Goal: Task Accomplishment & Management: Use online tool/utility

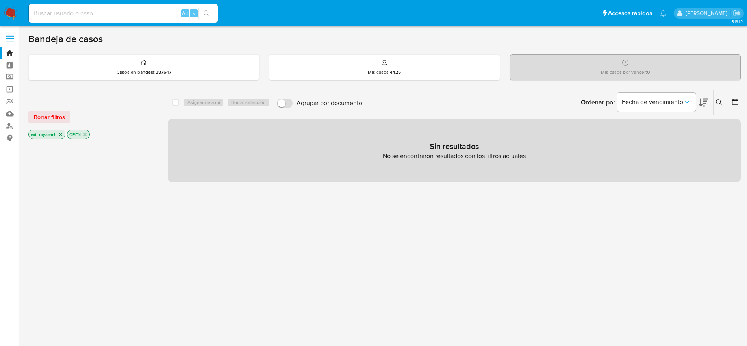
click at [52, 115] on span "Borrar filtros" at bounding box center [49, 116] width 31 height 11
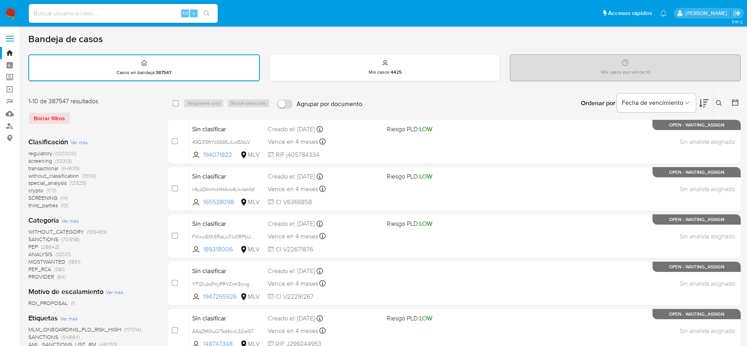
click at [18, 5] on nav "Pausado Ver notificaciones Alt s Accesos rápidos Presiona las siguientes teclas…" at bounding box center [373, 13] width 747 height 26
click at [6, 9] on img at bounding box center [10, 13] width 13 height 13
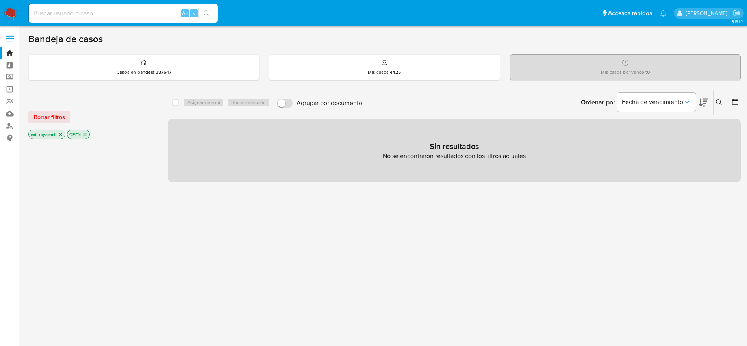
click at [60, 133] on icon "close-filter" at bounding box center [60, 134] width 5 height 5
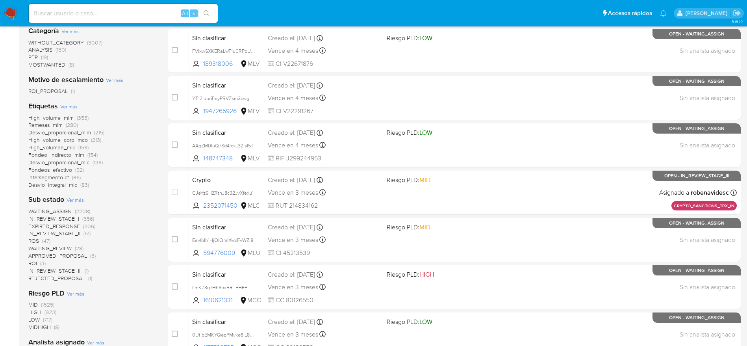
scroll to position [236, 0]
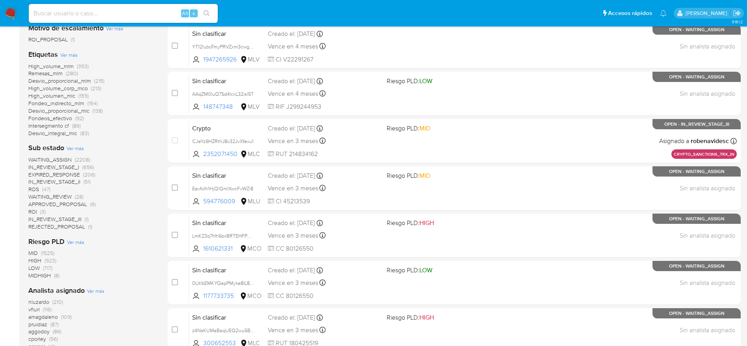
click at [39, 160] on span "WAITING_ASSIGN" at bounding box center [49, 160] width 43 height 8
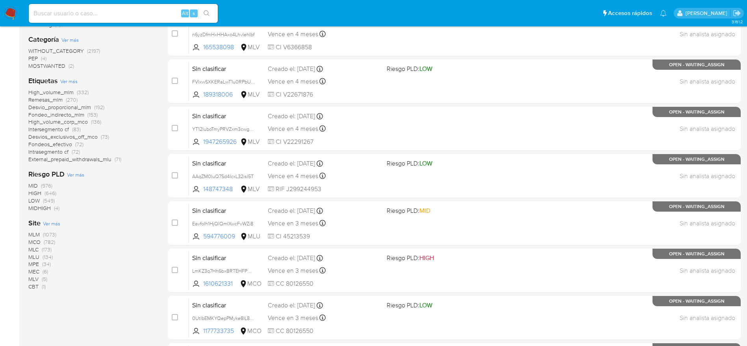
scroll to position [59, 0]
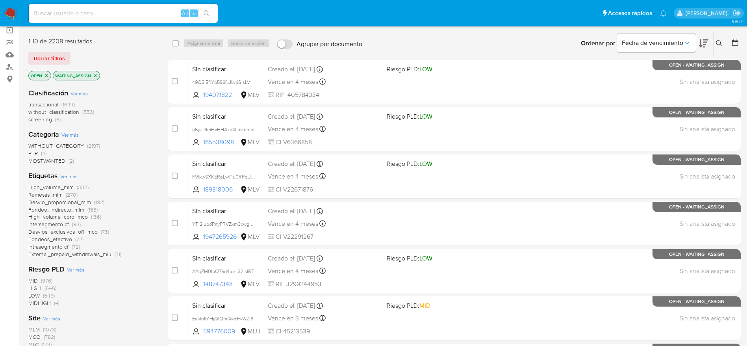
click at [52, 142] on span "WITHOUT_CATEGORY" at bounding box center [56, 146] width 56 height 8
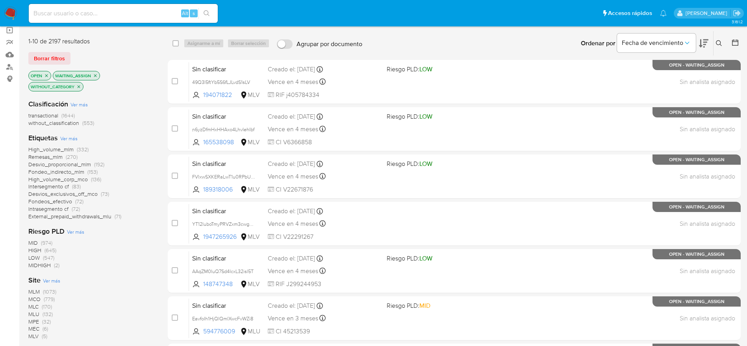
click at [81, 85] on icon "close-filter" at bounding box center [78, 86] width 5 height 5
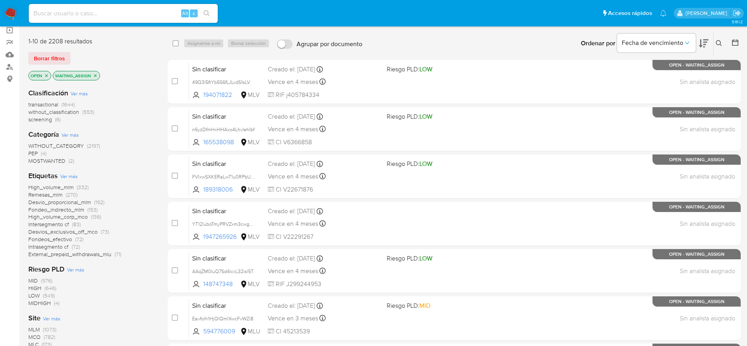
click at [41, 122] on span "screening" at bounding box center [40, 119] width 24 height 8
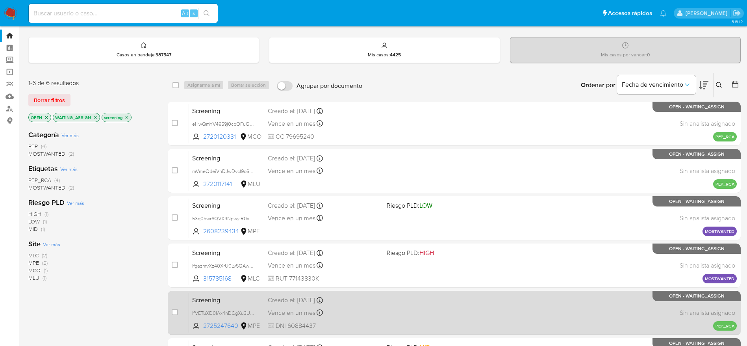
scroll to position [16, 0]
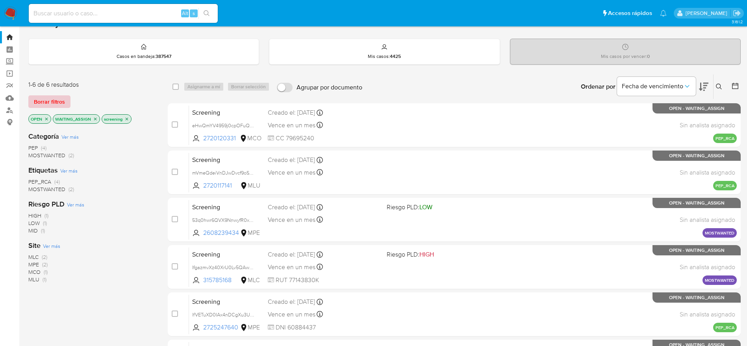
click at [60, 106] on span "Borrar filtros" at bounding box center [49, 101] width 31 height 11
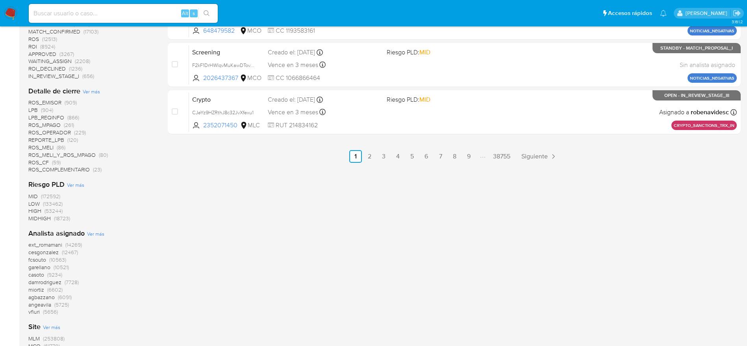
scroll to position [548, 0]
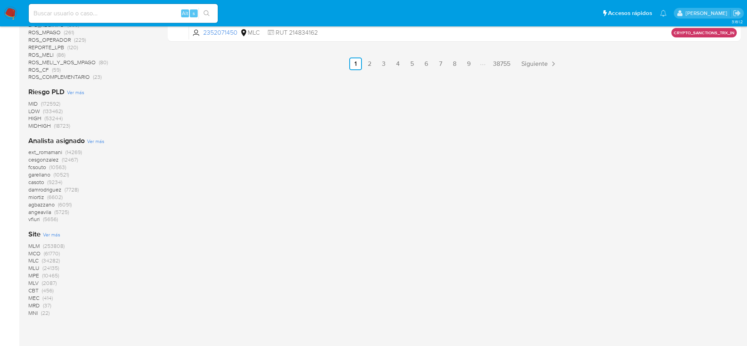
click at [67, 151] on span "(14269)" at bounding box center [73, 152] width 17 height 8
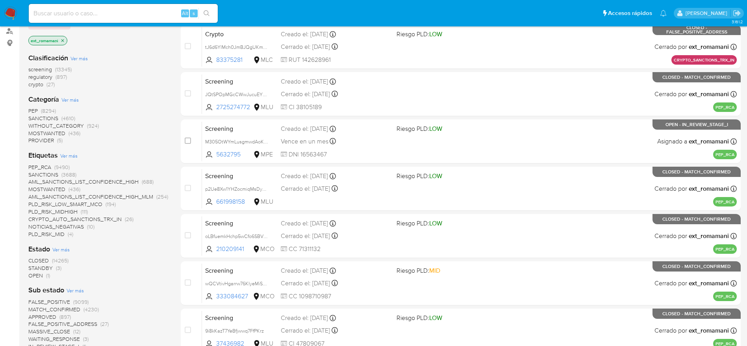
scroll to position [76, 0]
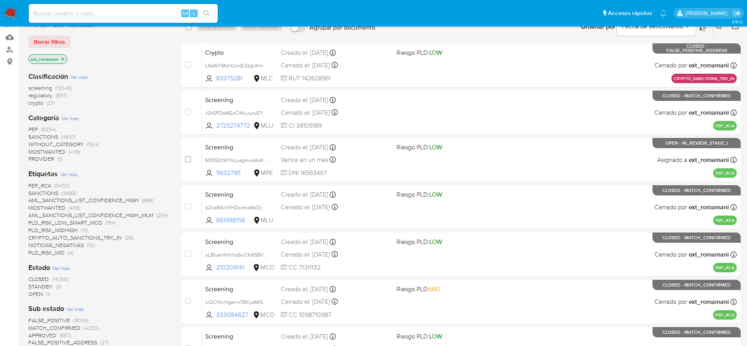
click at [35, 282] on span "STANDBY" at bounding box center [40, 286] width 24 height 8
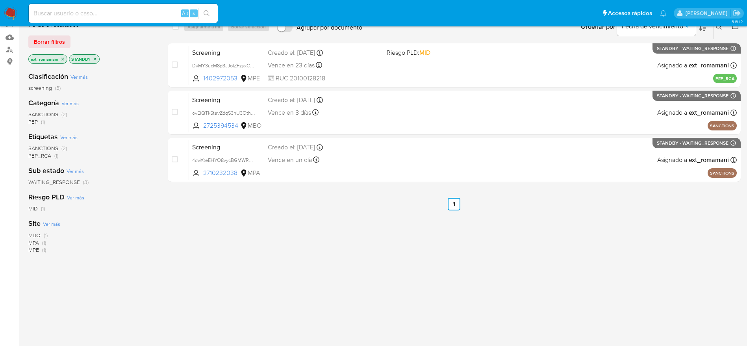
click at [97, 57] on icon "close-filter" at bounding box center [95, 59] width 5 height 5
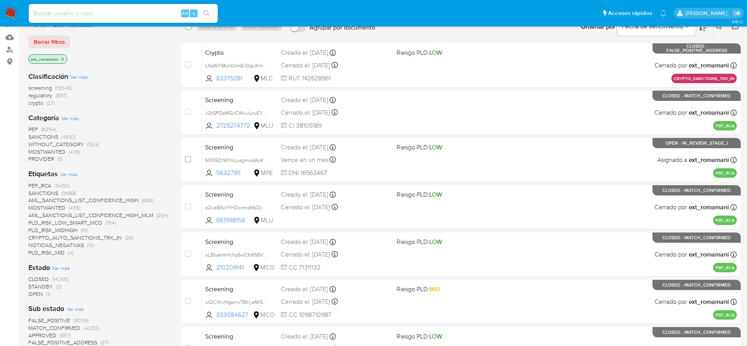
click at [31, 278] on span "CLOSED" at bounding box center [38, 279] width 20 height 8
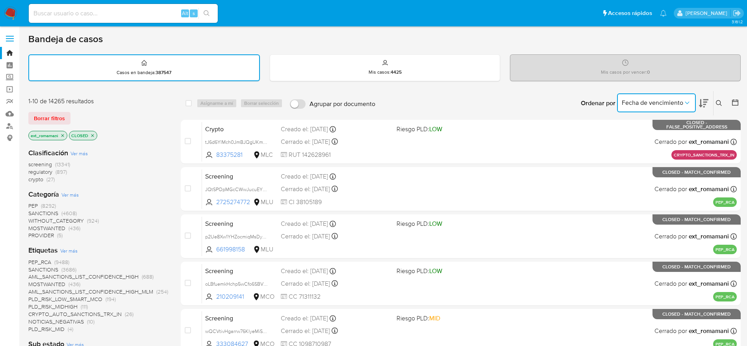
click at [685, 104] on icon "Ordenar por" at bounding box center [688, 103] width 8 height 8
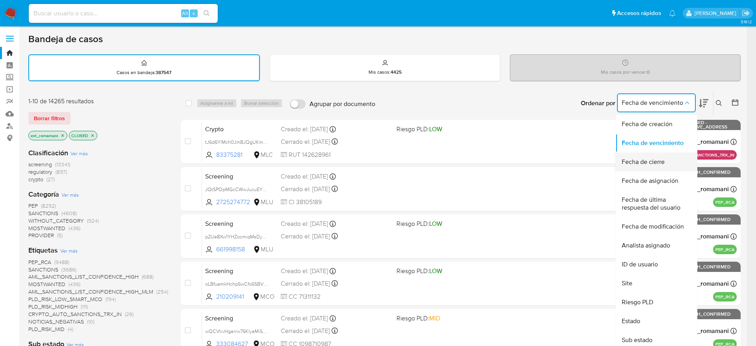
click at [671, 163] on div "Fecha de cierre" at bounding box center [654, 161] width 65 height 19
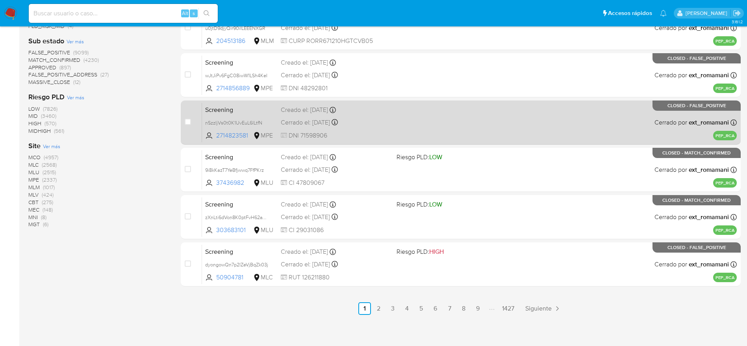
scroll to position [305, 0]
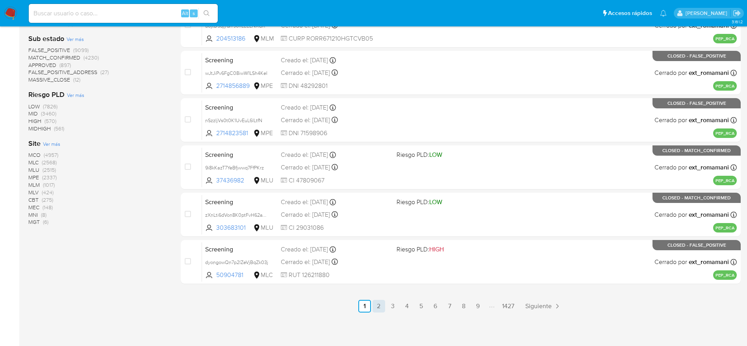
click at [381, 310] on link "2" at bounding box center [379, 306] width 13 height 13
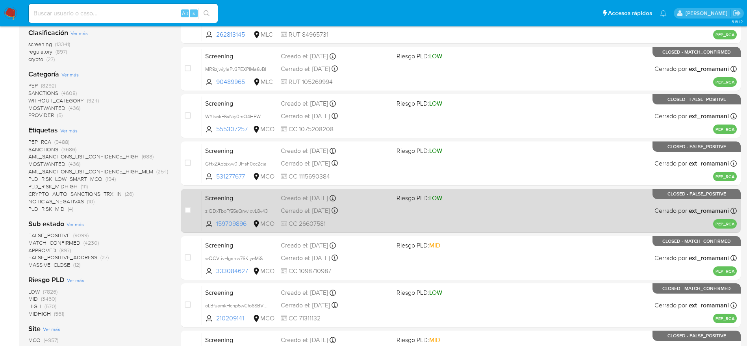
scroll to position [305, 0]
